Goal: Information Seeking & Learning: Find specific fact

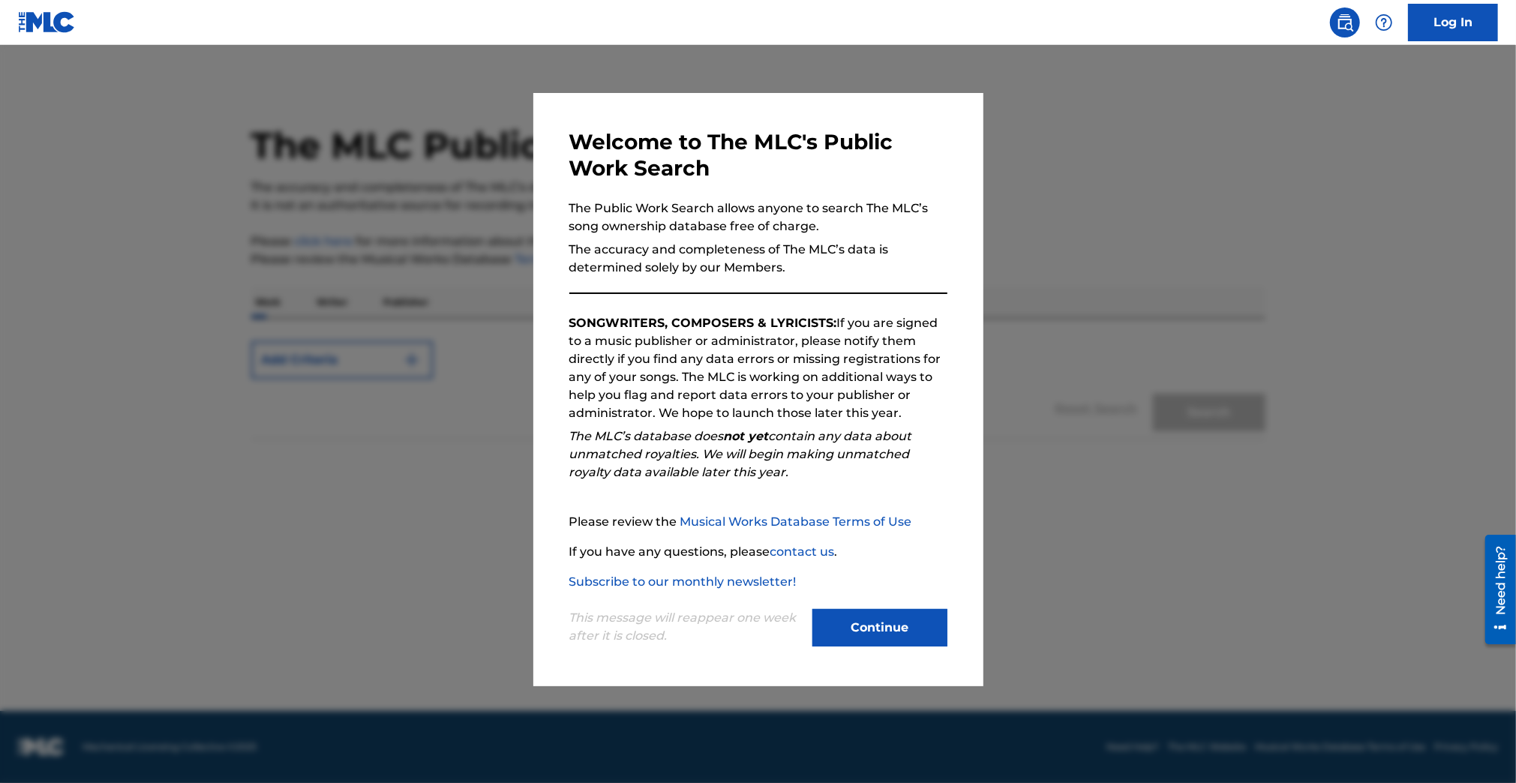
click at [878, 635] on button "Continue" at bounding box center [879, 628] width 135 height 38
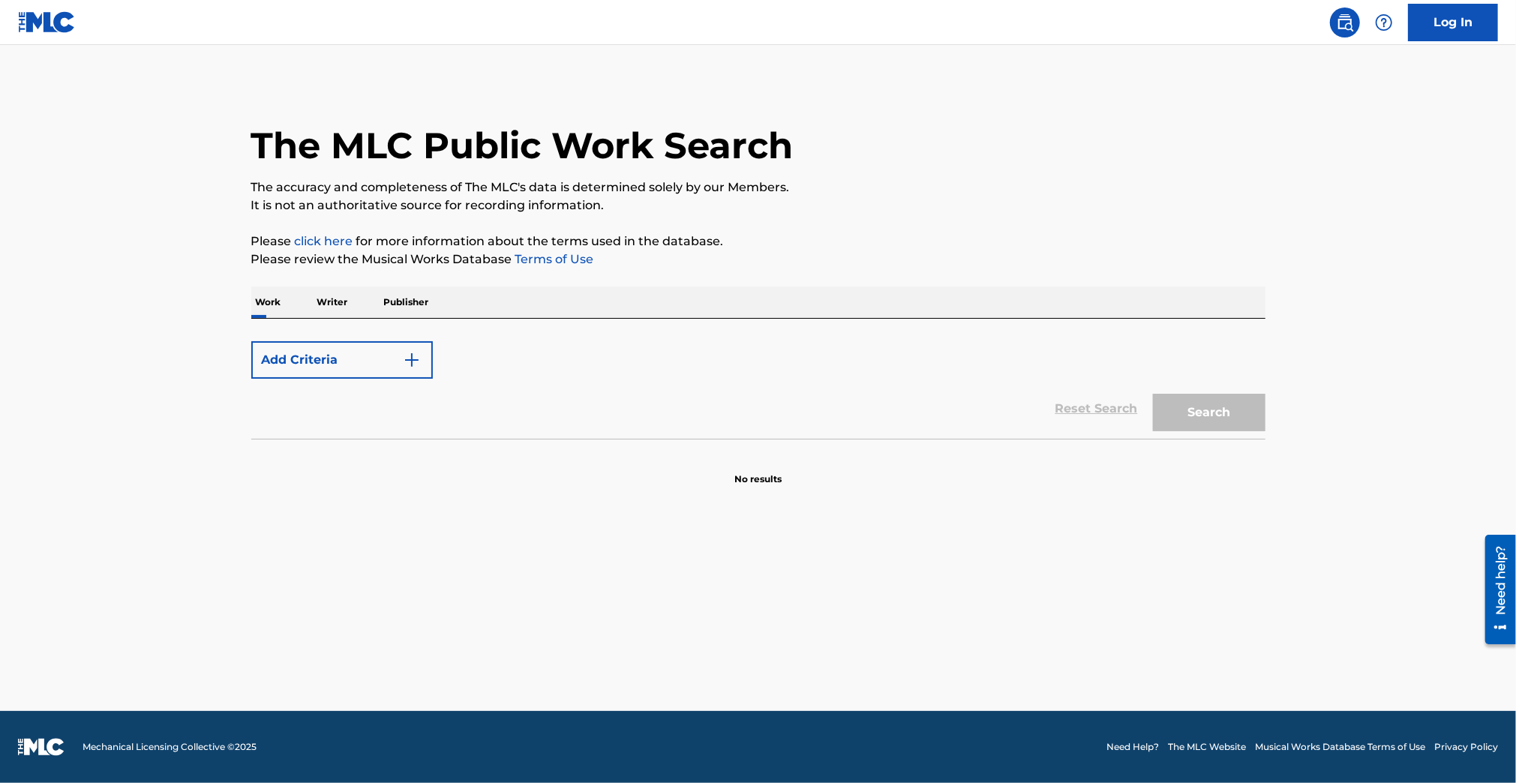
click at [327, 361] on button "Add Criteria" at bounding box center [342, 360] width 182 height 38
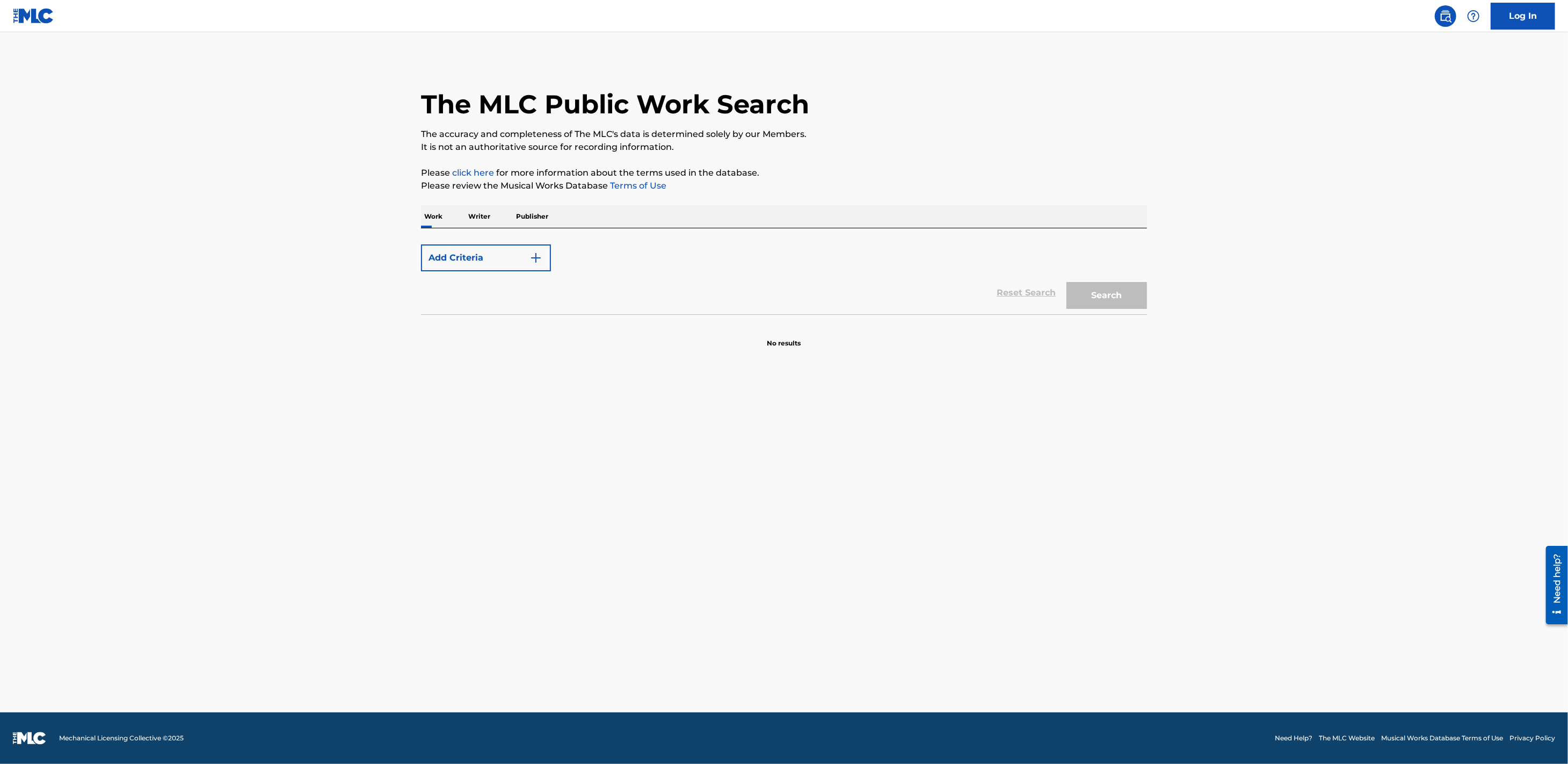
click at [475, 213] on p "Writer" at bounding box center [479, 217] width 29 height 23
click at [656, 258] on input "Search Form" at bounding box center [849, 253] width 595 height 26
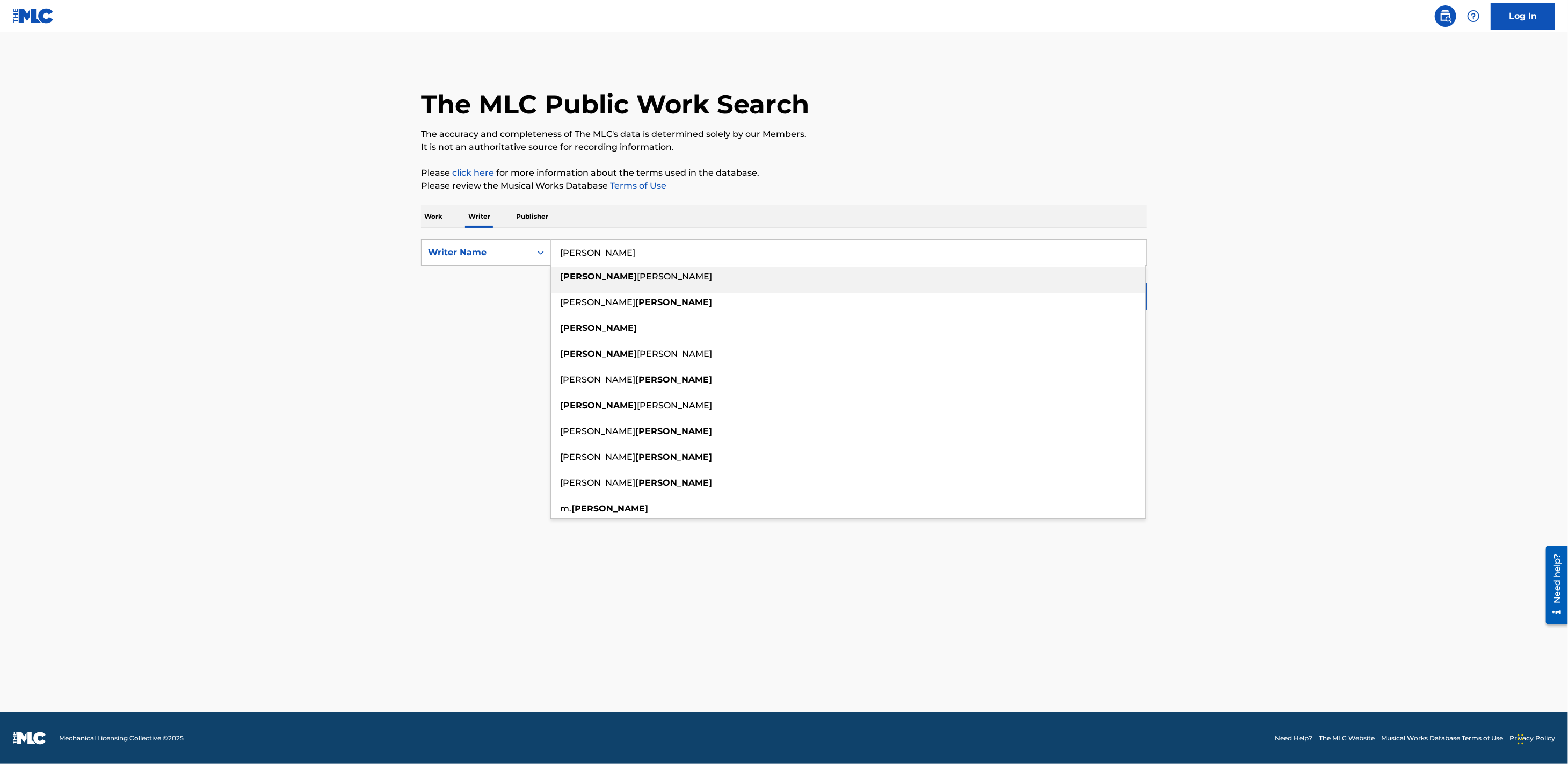
type input "[PERSON_NAME]"
click at [723, 217] on div "Work Writer Publisher" at bounding box center [784, 217] width 726 height 23
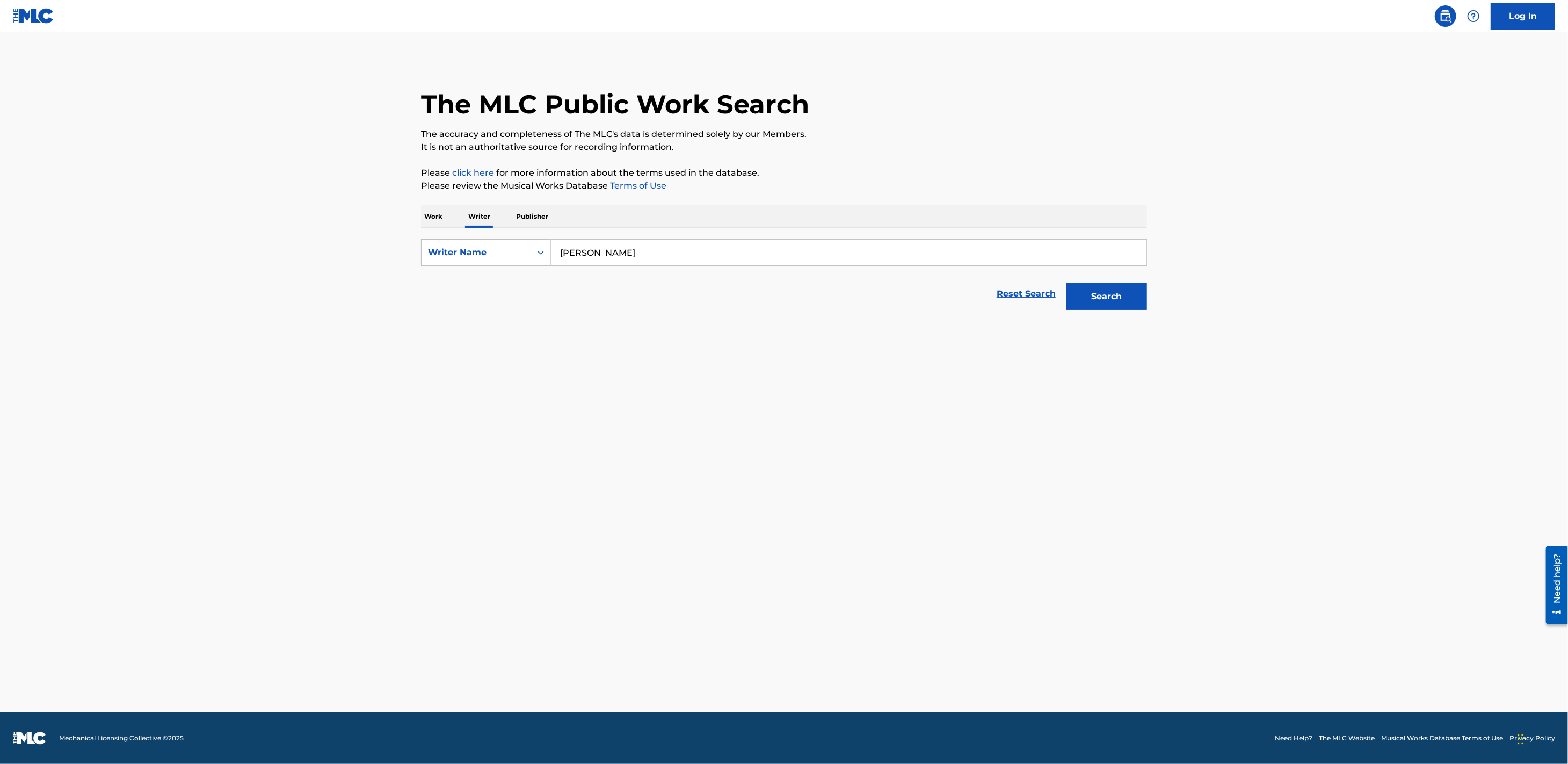
click at [507, 279] on div "Reset Search Search" at bounding box center [784, 294] width 726 height 43
click at [441, 218] on p "Work" at bounding box center [433, 217] width 25 height 23
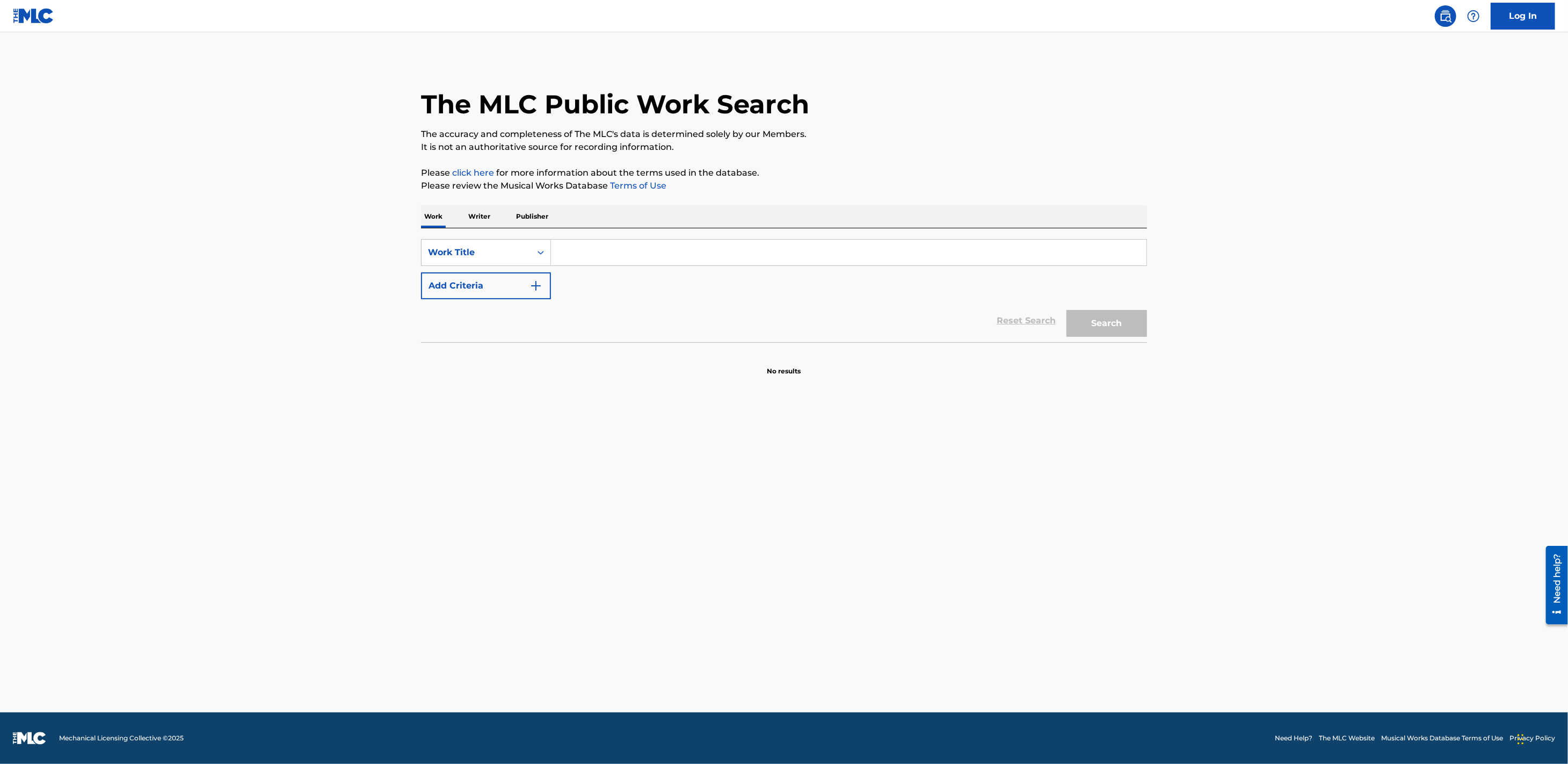
click at [584, 251] on input "Search Form" at bounding box center [849, 253] width 595 height 26
type input "let it be a hallelujah"
click at [460, 279] on button "Add Criteria" at bounding box center [486, 286] width 130 height 27
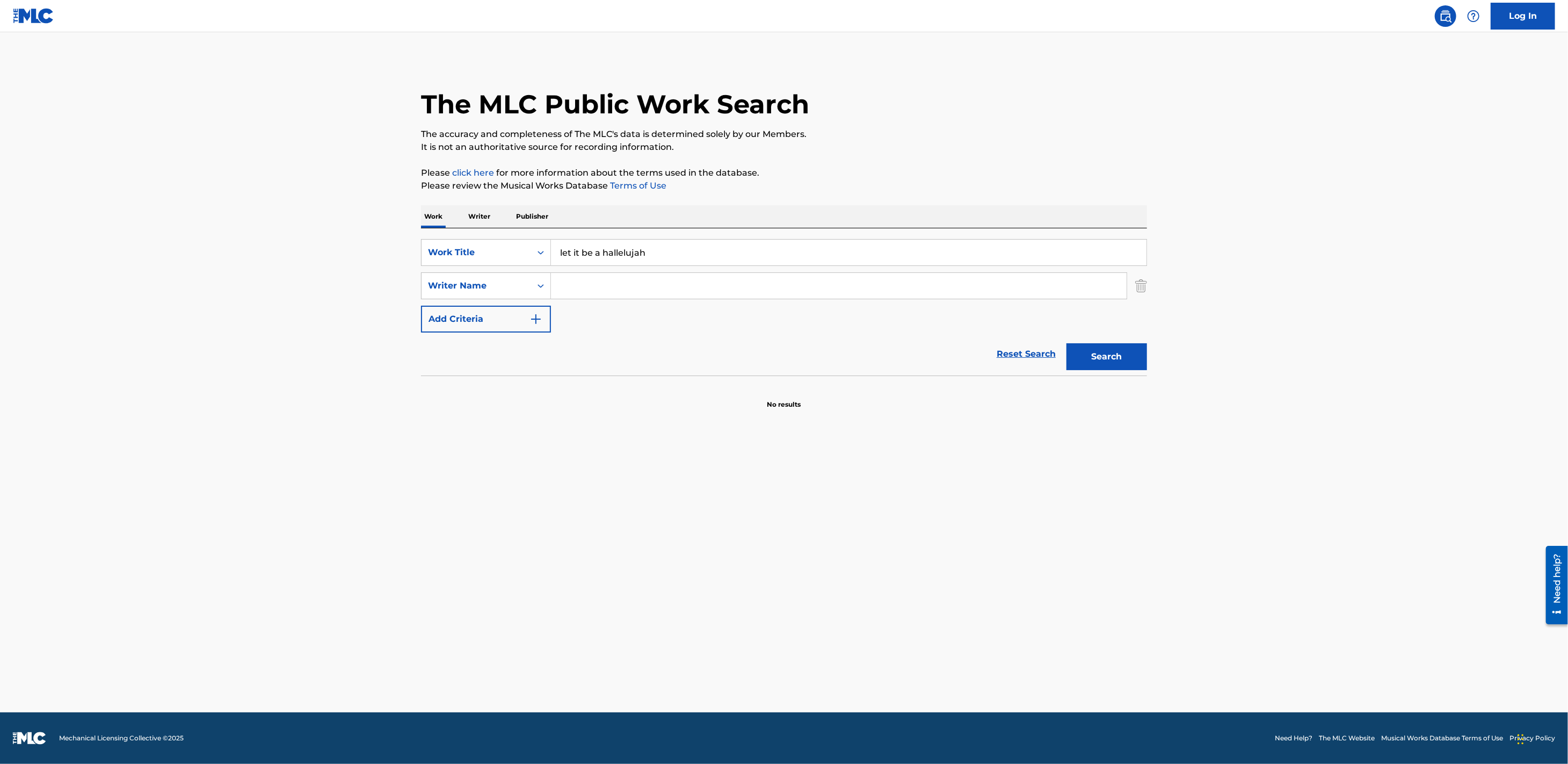
click at [625, 291] on input "Search Form" at bounding box center [839, 286] width 575 height 26
type input "[PERSON_NAME]"
click at [1127, 363] on button "Search" at bounding box center [1106, 357] width 81 height 27
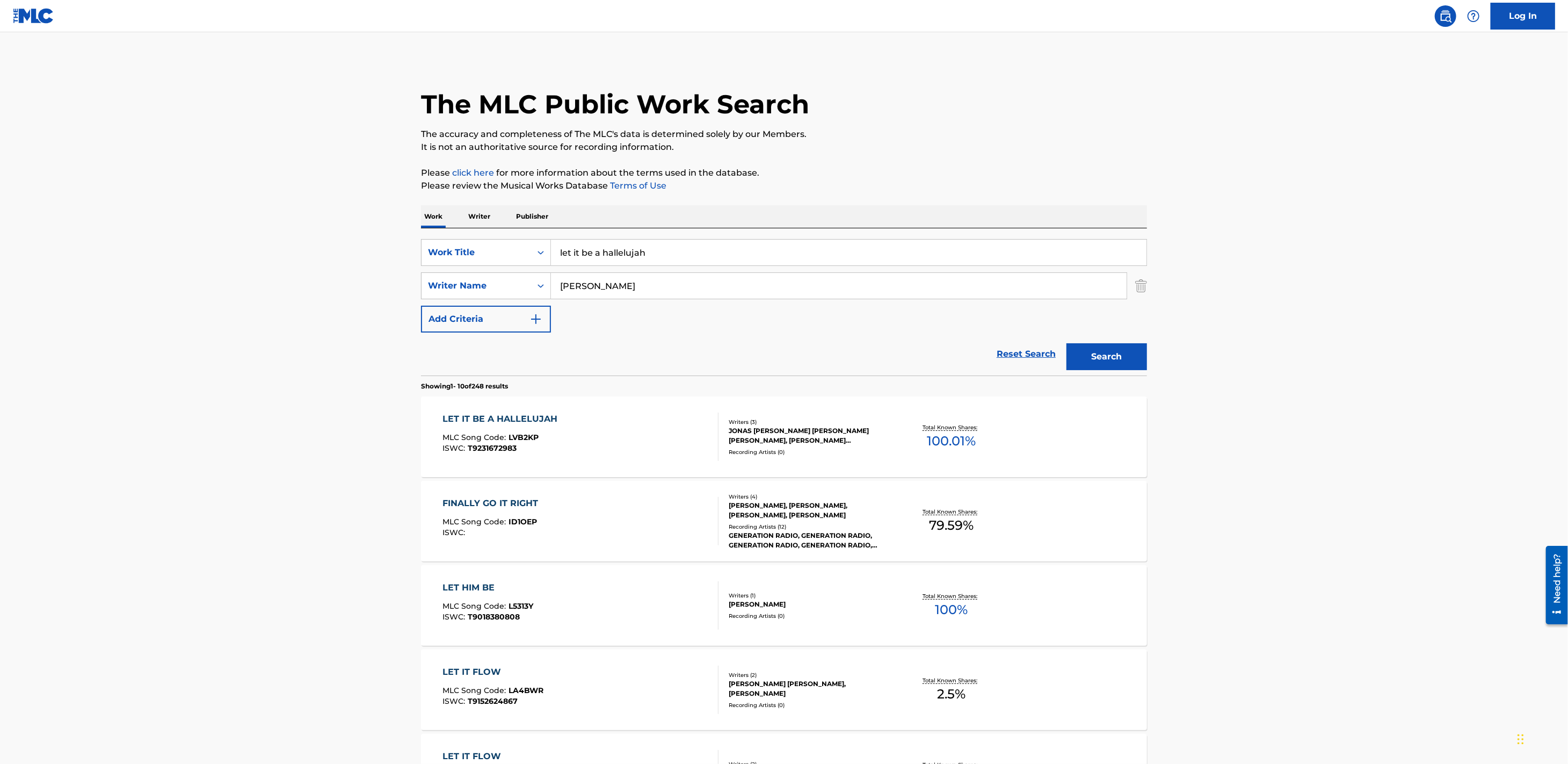
click at [811, 440] on div "JONAS [PERSON_NAME] [PERSON_NAME] [PERSON_NAME], [PERSON_NAME] [PERSON_NAME]" at bounding box center [809, 435] width 162 height 19
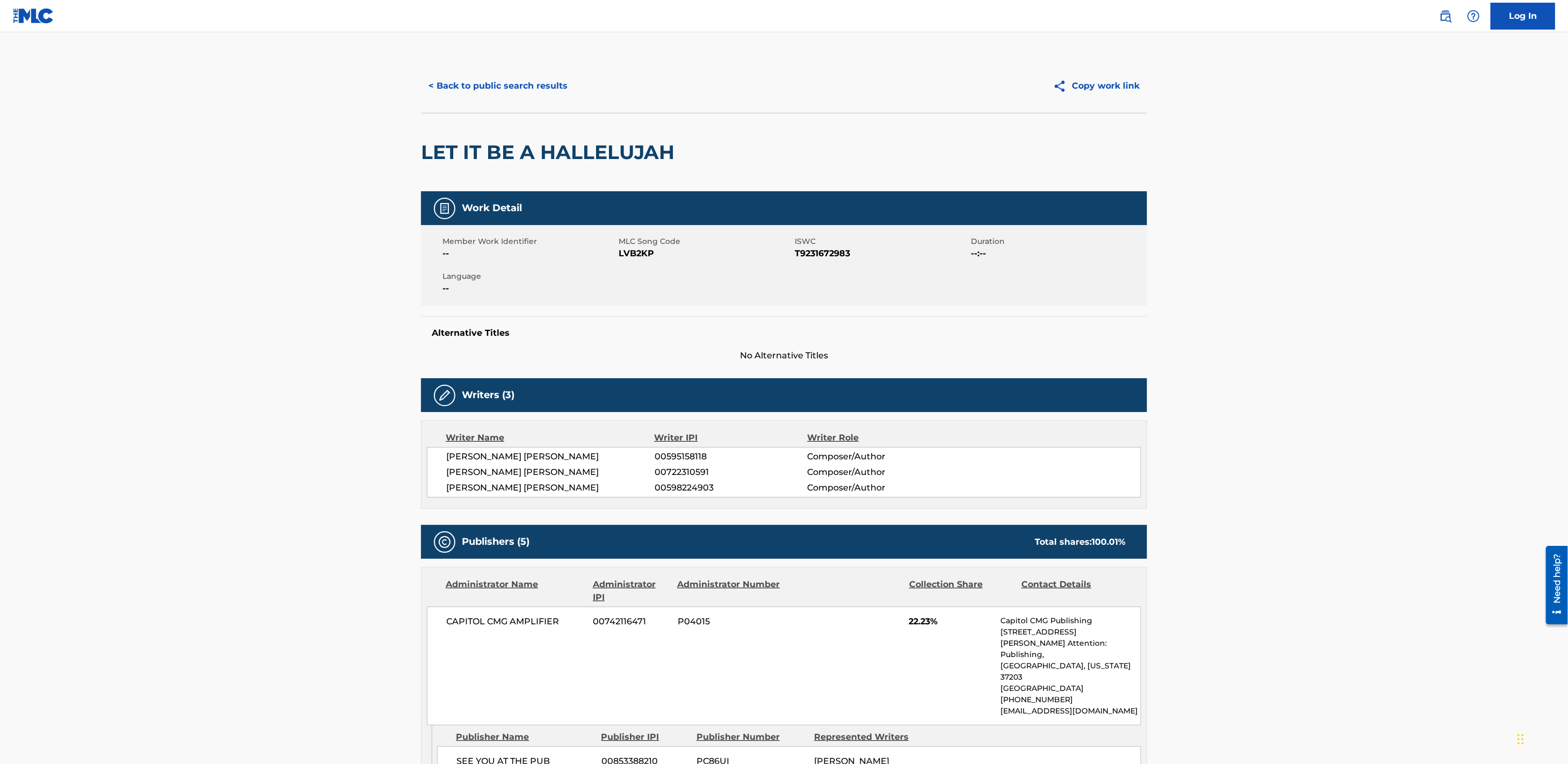
click at [951, 311] on div "Work Detail Member Work Identifier -- MLC Song Code LVB2KP ISWC T9231672983 Dur…" at bounding box center [784, 276] width 726 height 171
click at [953, 301] on div "Work Detail Member Work Identifier -- MLC Song Code LVB2KP ISWC T9231672983 Dur…" at bounding box center [784, 276] width 726 height 171
